Goal: Task Accomplishment & Management: Manage account settings

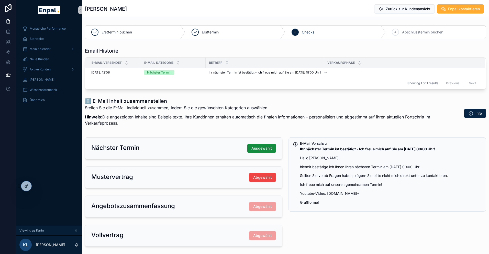
scroll to position [6, 0]
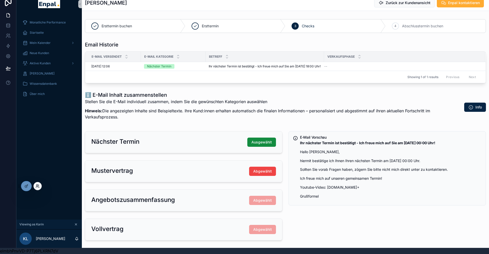
click at [37, 186] on icon at bounding box center [38, 186] width 4 height 4
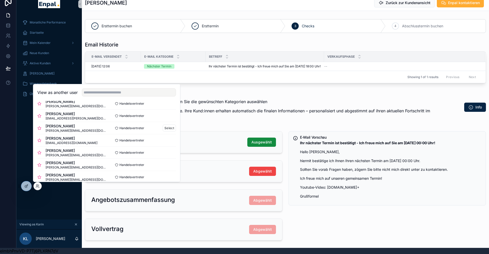
scroll to position [40, 0]
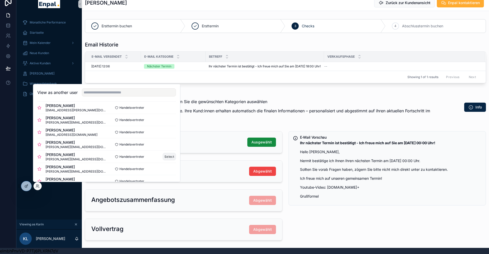
click at [176, 157] on button "Select" at bounding box center [169, 156] width 13 height 7
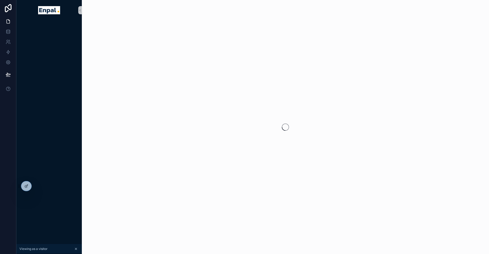
scroll to position [6, 0]
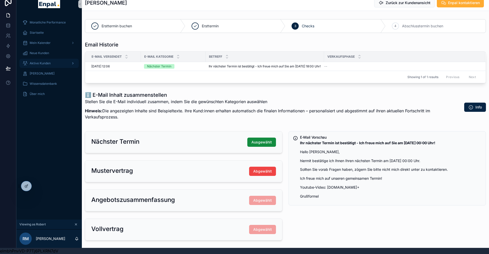
click at [44, 63] on span "Aktive Kunden" at bounding box center [40, 63] width 21 height 4
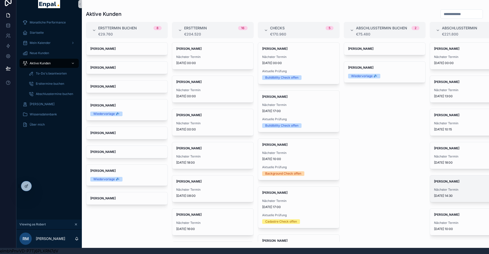
click at [448, 196] on span "2.10.2025 14:30" at bounding box center [470, 196] width 73 height 4
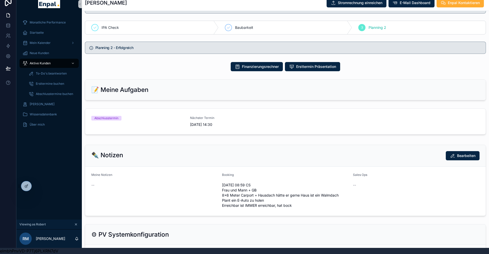
scroll to position [306, 0]
click at [217, 122] on span "2.10.2025 14:30" at bounding box center [236, 124] width 93 height 5
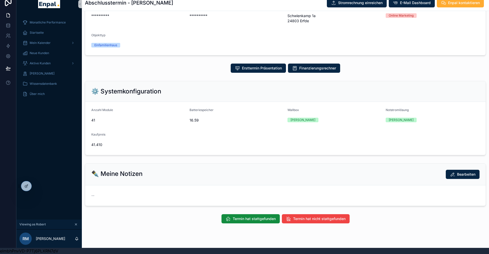
scroll to position [83, 0]
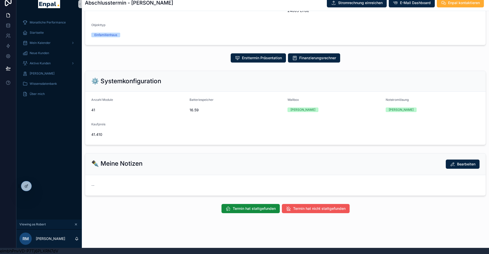
click at [302, 207] on span "Termin hat nicht stattgefunden" at bounding box center [319, 208] width 52 height 5
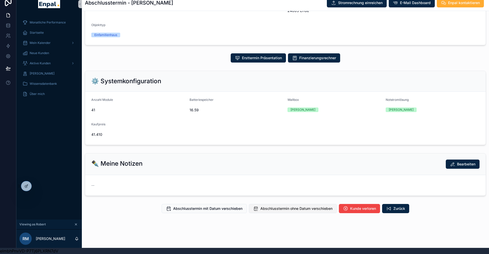
click at [273, 209] on span "Abschlusstermin ohne Datum verschieben" at bounding box center [296, 208] width 72 height 5
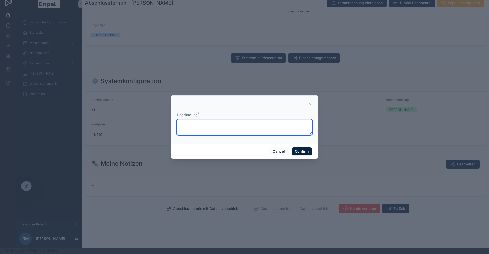
click at [208, 126] on textarea at bounding box center [244, 127] width 135 height 15
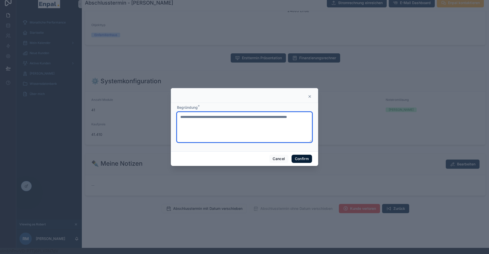
type textarea "**********"
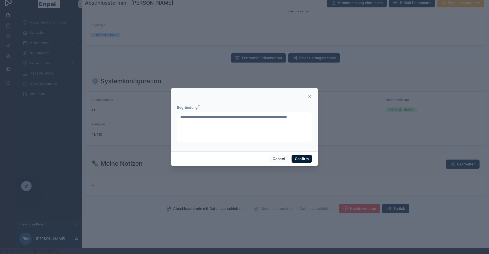
click at [306, 160] on button "Confirm" at bounding box center [301, 159] width 20 height 8
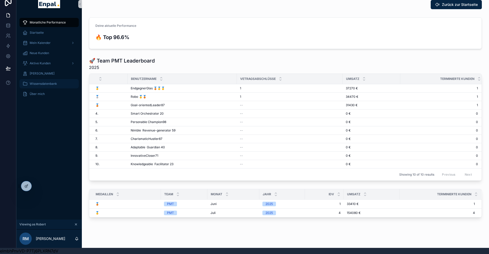
click at [39, 84] on span "Wissensdatenbank" at bounding box center [43, 84] width 27 height 4
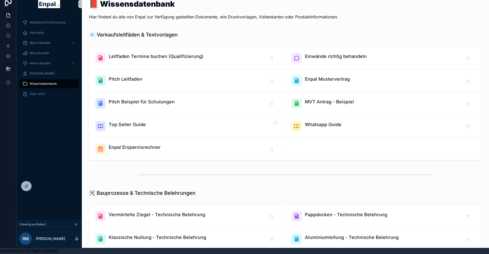
click at [126, 124] on span "Top Seller Guide" at bounding box center [127, 124] width 37 height 7
